Goal: Find contact information: Find contact information

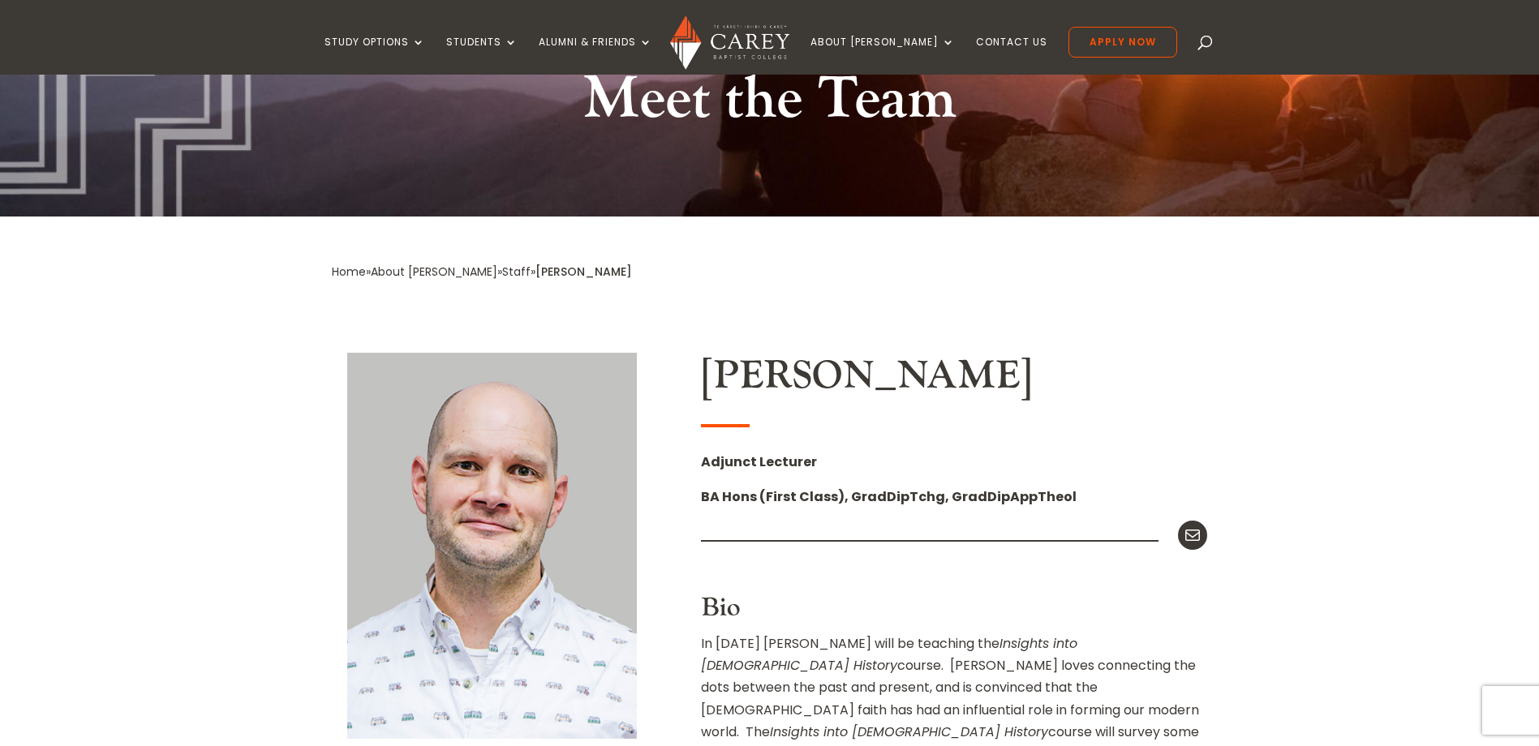
scroll to position [162, 0]
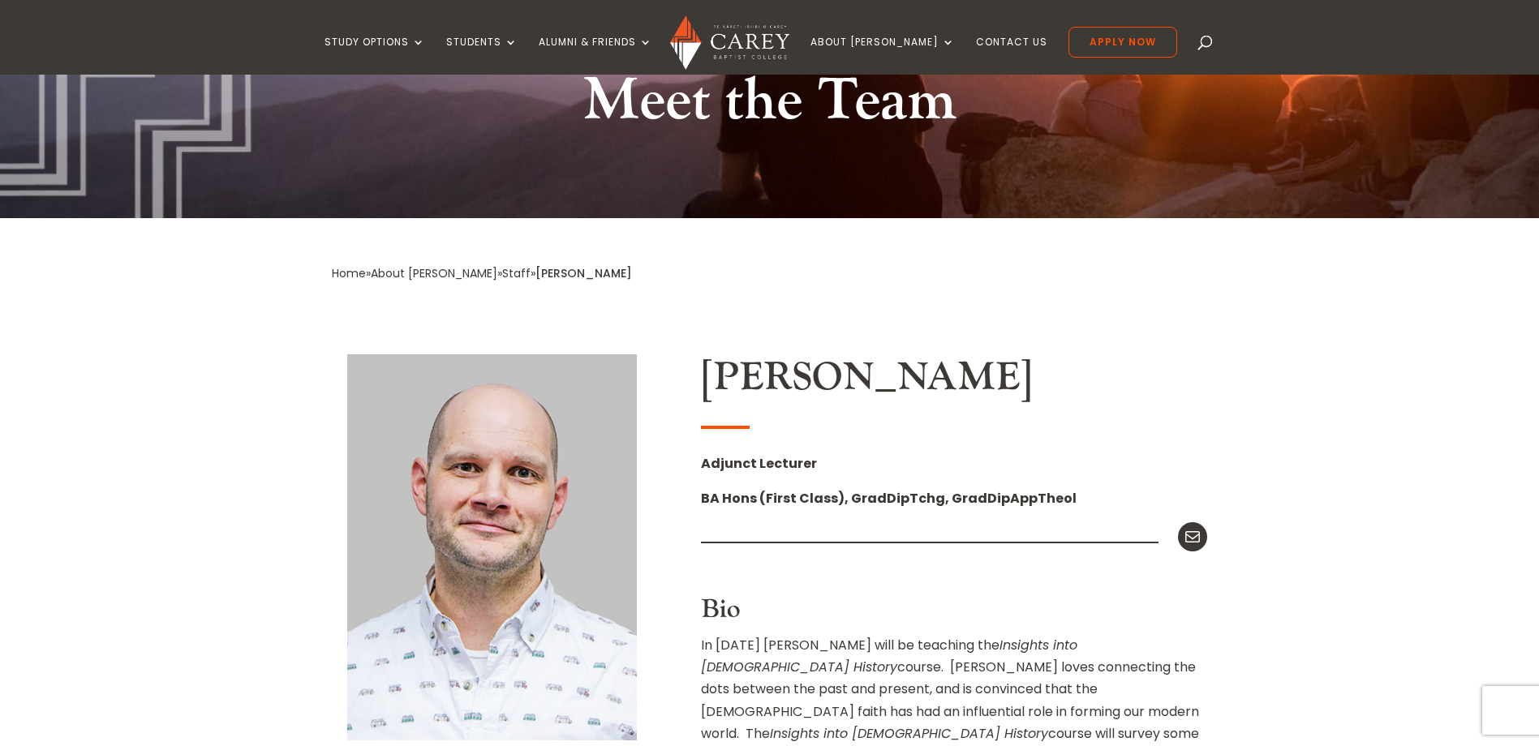
click at [502, 277] on link "Staff" at bounding box center [516, 273] width 28 height 16
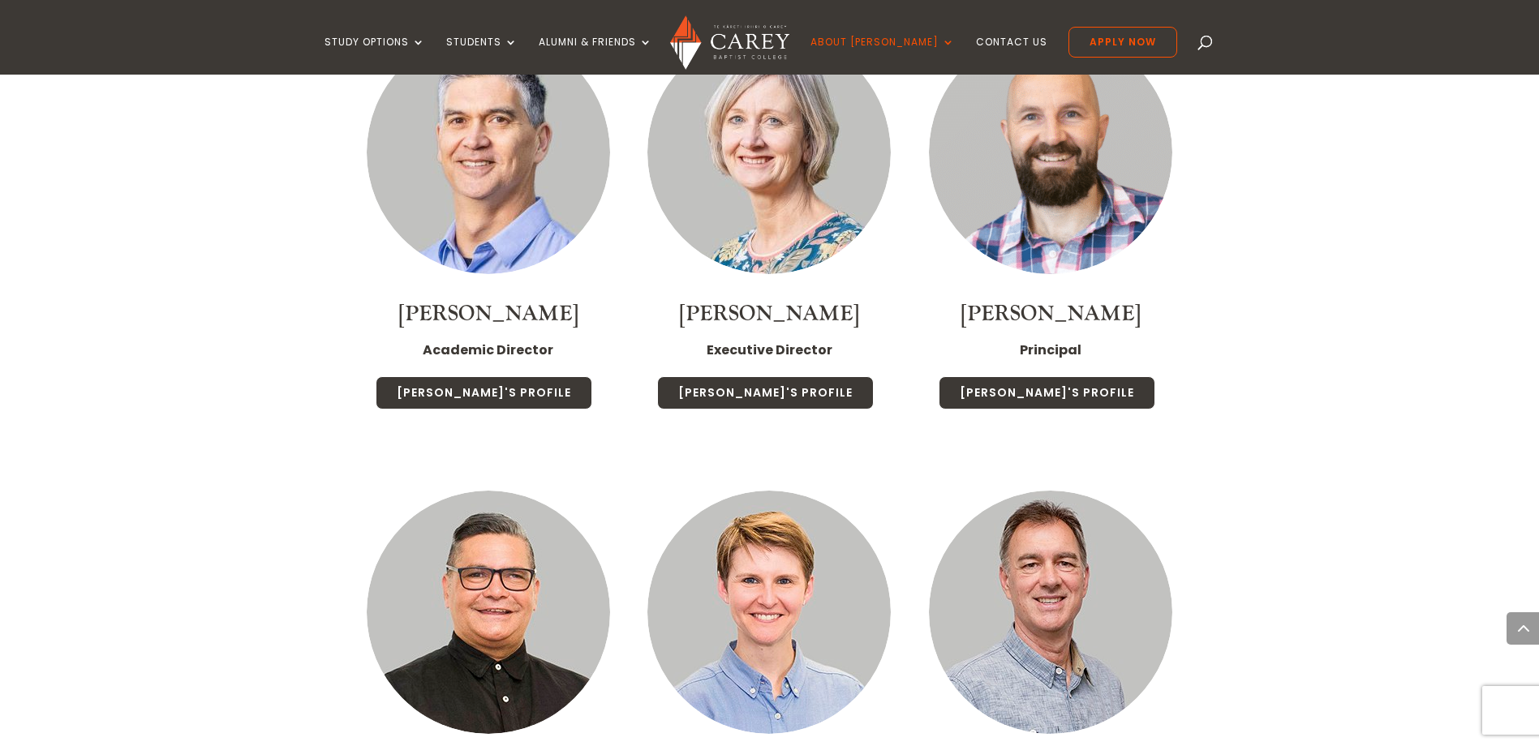
scroll to position [2110, 0]
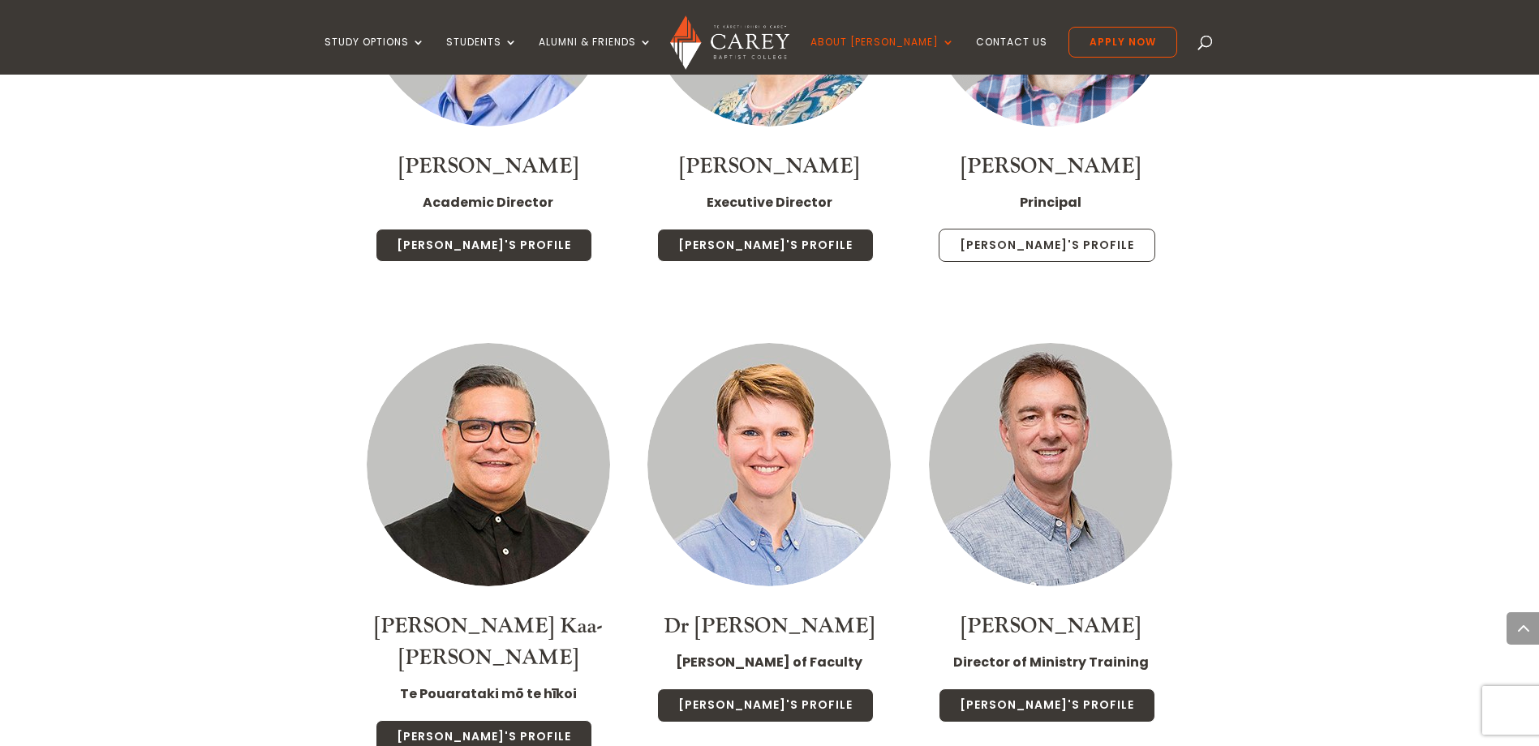
click at [1054, 229] on link "[PERSON_NAME]'s Profile" at bounding box center [1047, 246] width 217 height 34
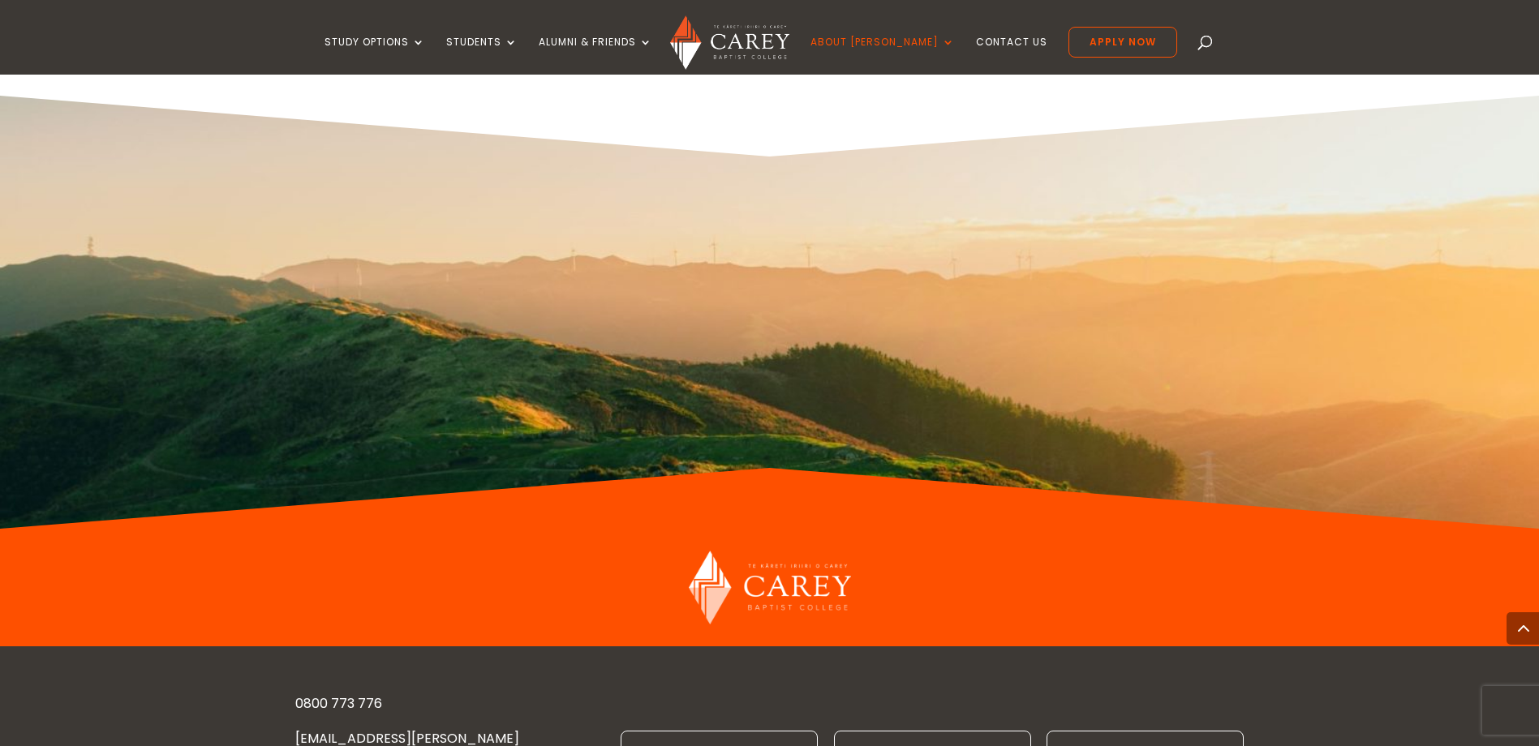
scroll to position [10341, 0]
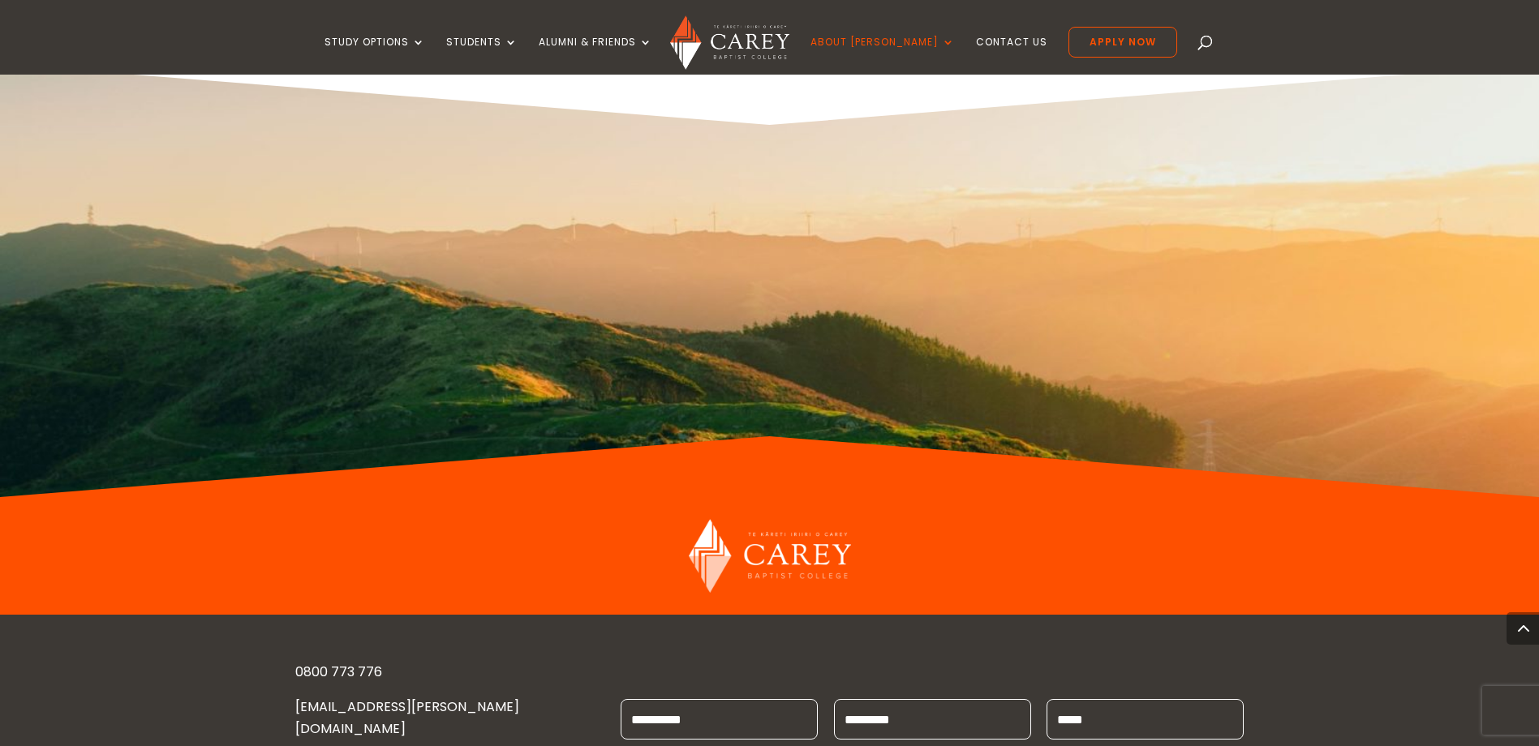
click at [1534, 629] on span at bounding box center [1523, 629] width 32 height 32
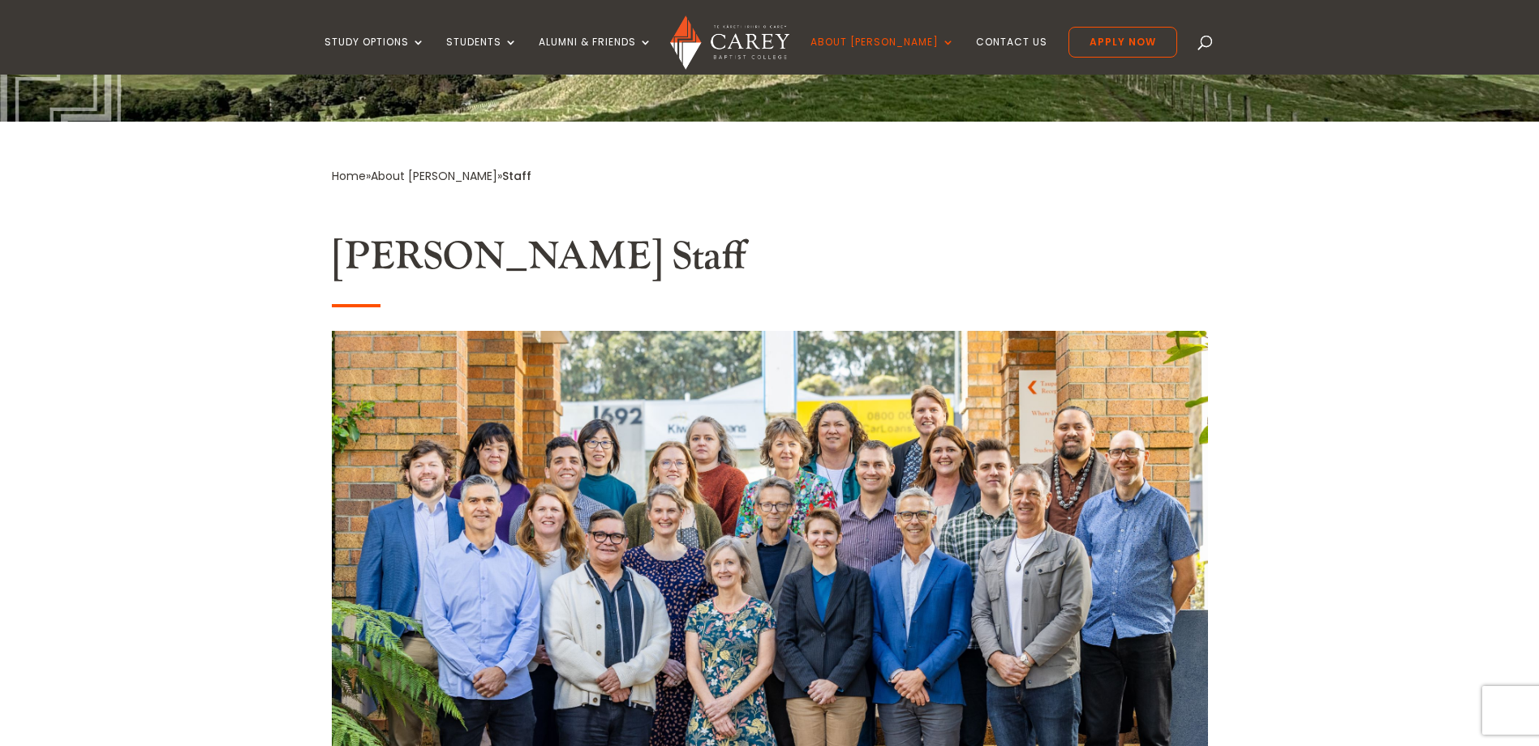
scroll to position [0, 0]
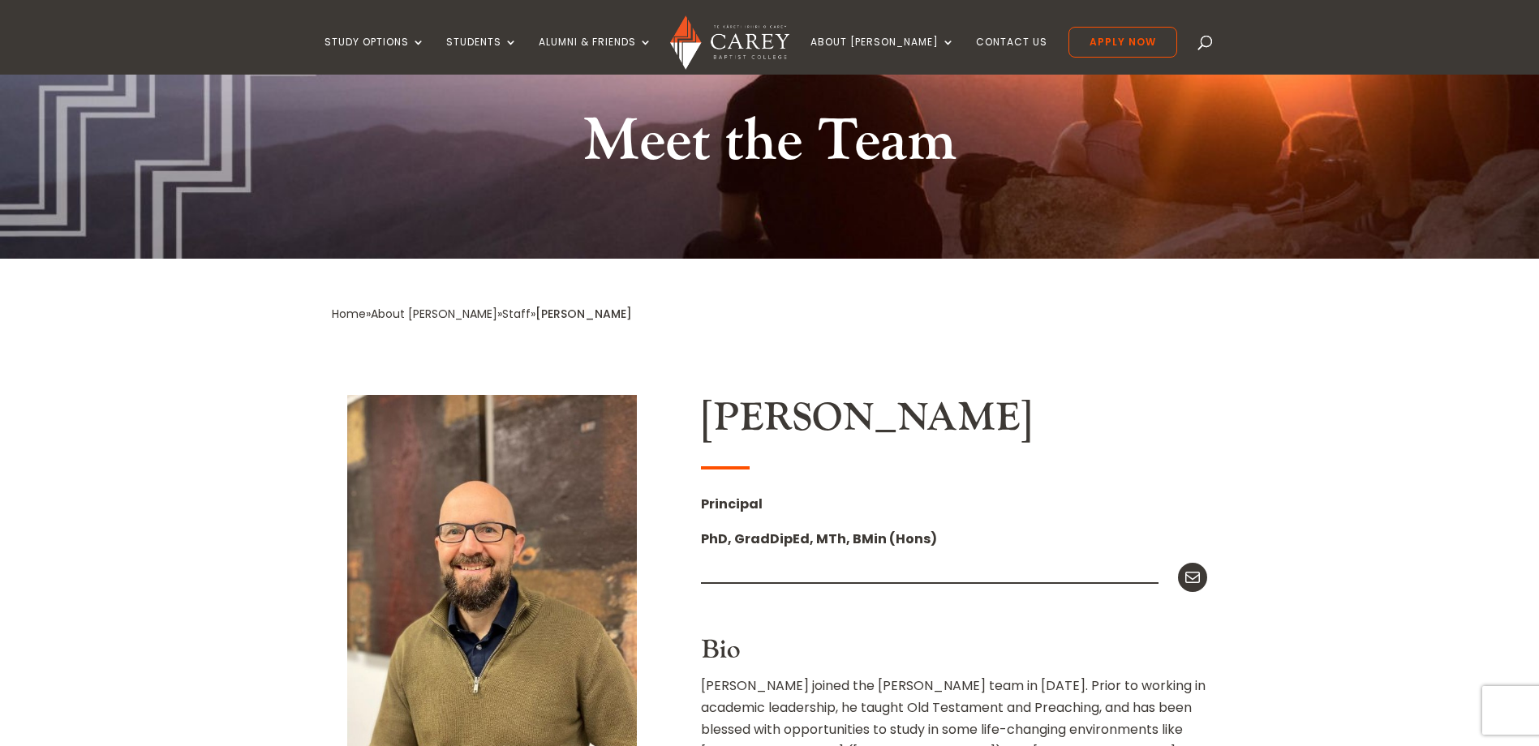
scroll to position [81, 0]
